Goal: Navigation & Orientation: Find specific page/section

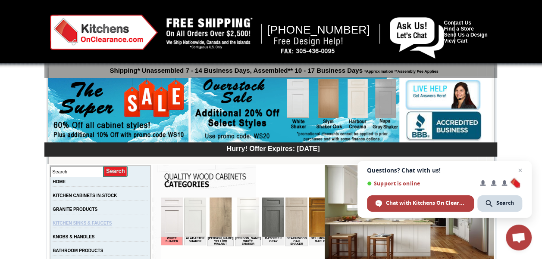
click at [104, 223] on link "KITCHEN SINKS & FAUCETS" at bounding box center [82, 223] width 59 height 5
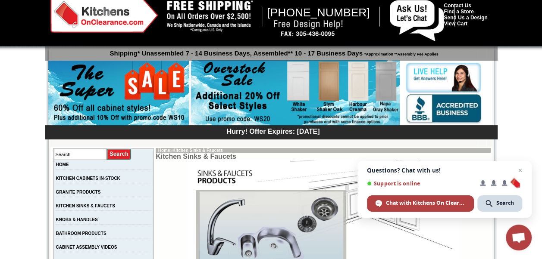
scroll to position [86, 0]
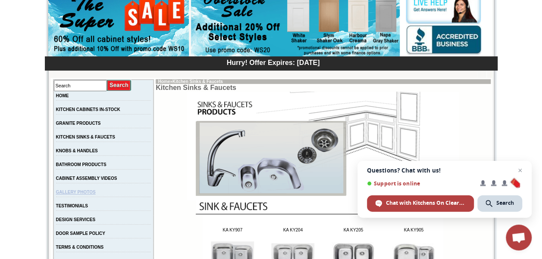
click at [96, 192] on link "GALLERY PHOTOS" at bounding box center [76, 192] width 40 height 5
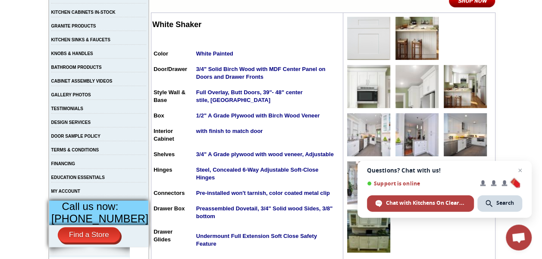
scroll to position [195, 0]
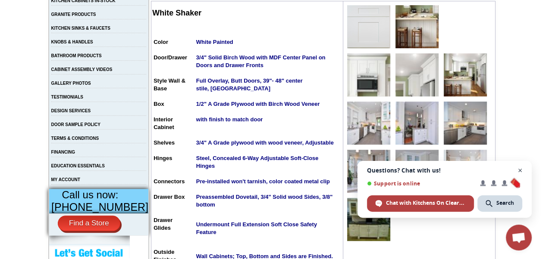
click at [521, 168] on span "Close chat" at bounding box center [519, 170] width 11 height 11
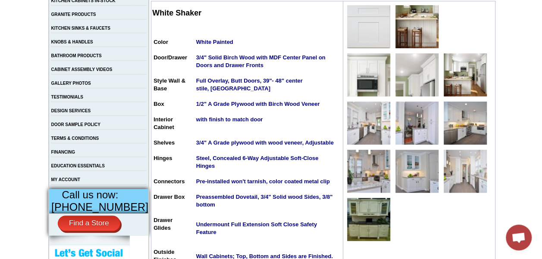
click at [363, 121] on img at bounding box center [368, 123] width 43 height 43
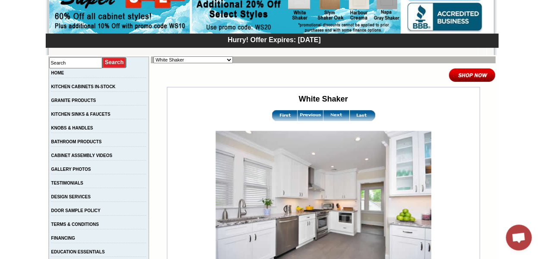
scroll to position [143, 0]
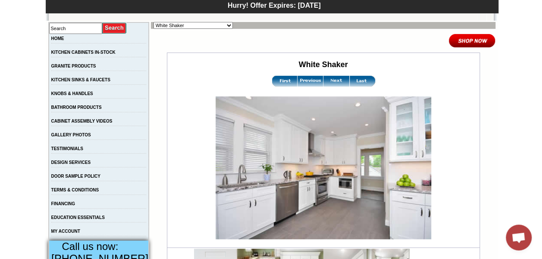
click at [88, 63] on td "GRANITE PRODUCTS" at bounding box center [99, 69] width 100 height 14
click at [96, 65] on link "GRANITE PRODUCTS" at bounding box center [73, 66] width 45 height 5
